Goal: Understand process/instructions: Learn how to perform a task or action

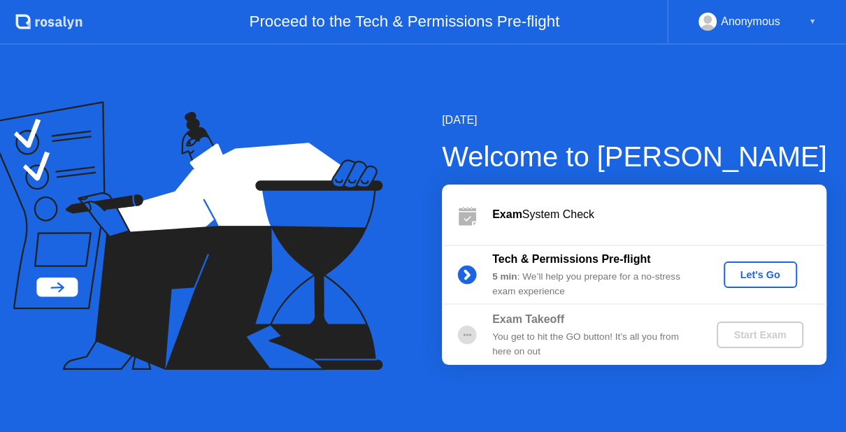
click at [749, 280] on div "Let's Go" at bounding box center [760, 274] width 62 height 11
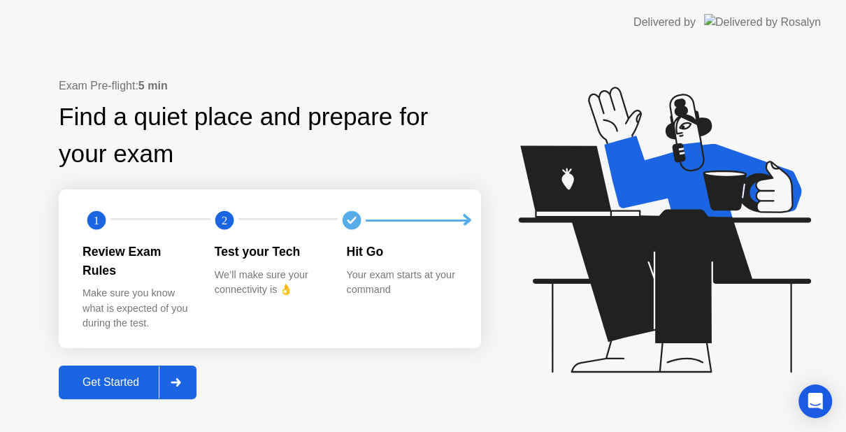
click at [139, 366] on button "Get Started" at bounding box center [128, 383] width 138 height 34
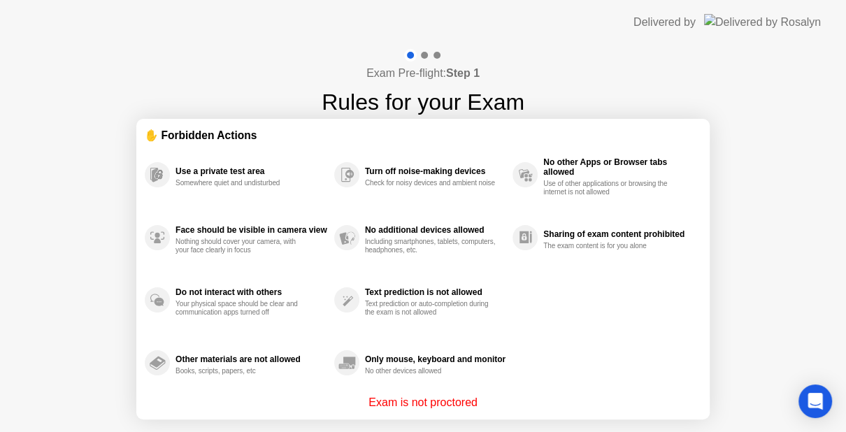
click at [828, 202] on div "Exam Pre-flight: Step 1 Rules for your Exam ✋ Forbidden Actions Use a private t…" at bounding box center [423, 266] width 846 height 443
drag, startPoint x: 828, startPoint y: 202, endPoint x: 424, endPoint y: 398, distance: 449.1
click at [424, 398] on div "Exam Pre-flight: Step 1 Rules for your Exam ✋ Forbidden Actions Use a private t…" at bounding box center [423, 266] width 846 height 443
click at [424, 398] on p "Exam is not proctored" at bounding box center [423, 402] width 109 height 17
click at [631, 155] on div "No other Apps or Browser tabs allowed Use of other applications or browsing the…" at bounding box center [618, 174] width 151 height 43
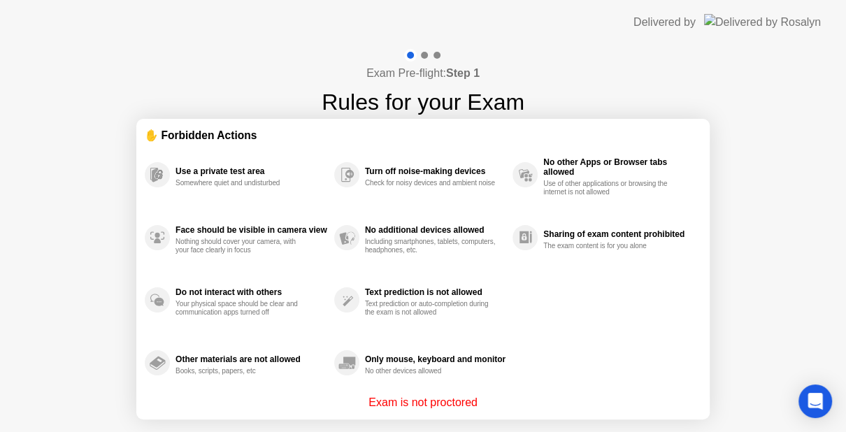
click at [631, 155] on div "No other Apps or Browser tabs allowed Use of other applications or browsing the…" at bounding box center [618, 174] width 151 height 43
